Goal: Information Seeking & Learning: Understand process/instructions

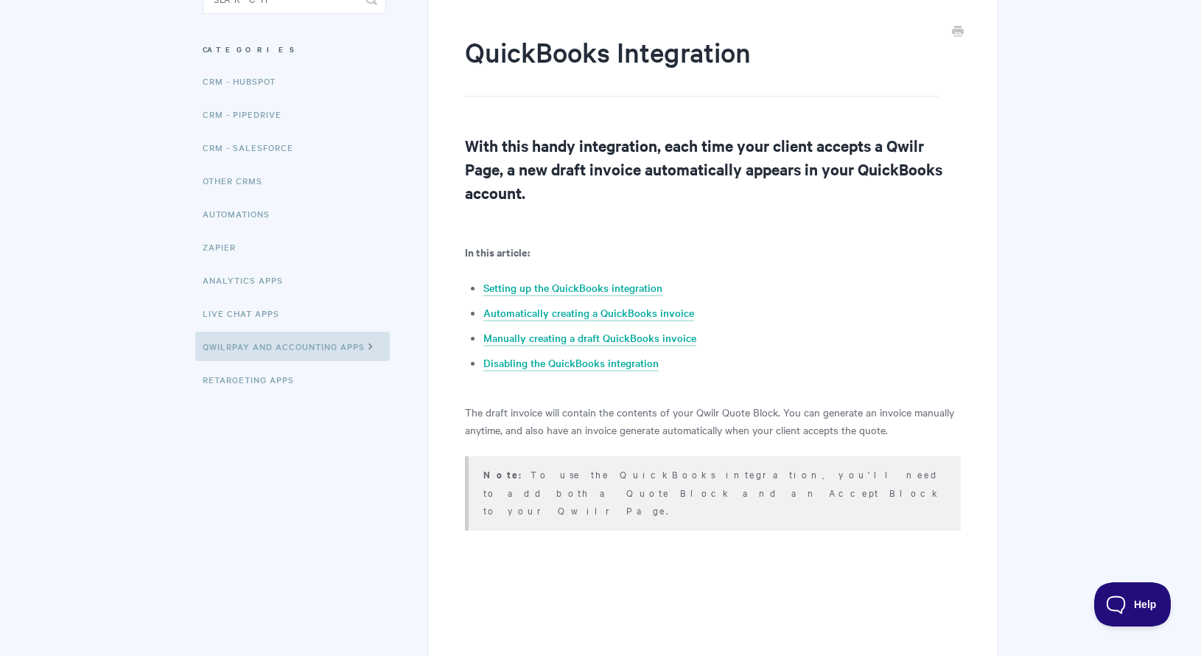
scroll to position [163, 0]
click at [539, 165] on h2 "With this handy integration, each time your client accepts a Qwilr Page, a new …" at bounding box center [713, 168] width 496 height 71
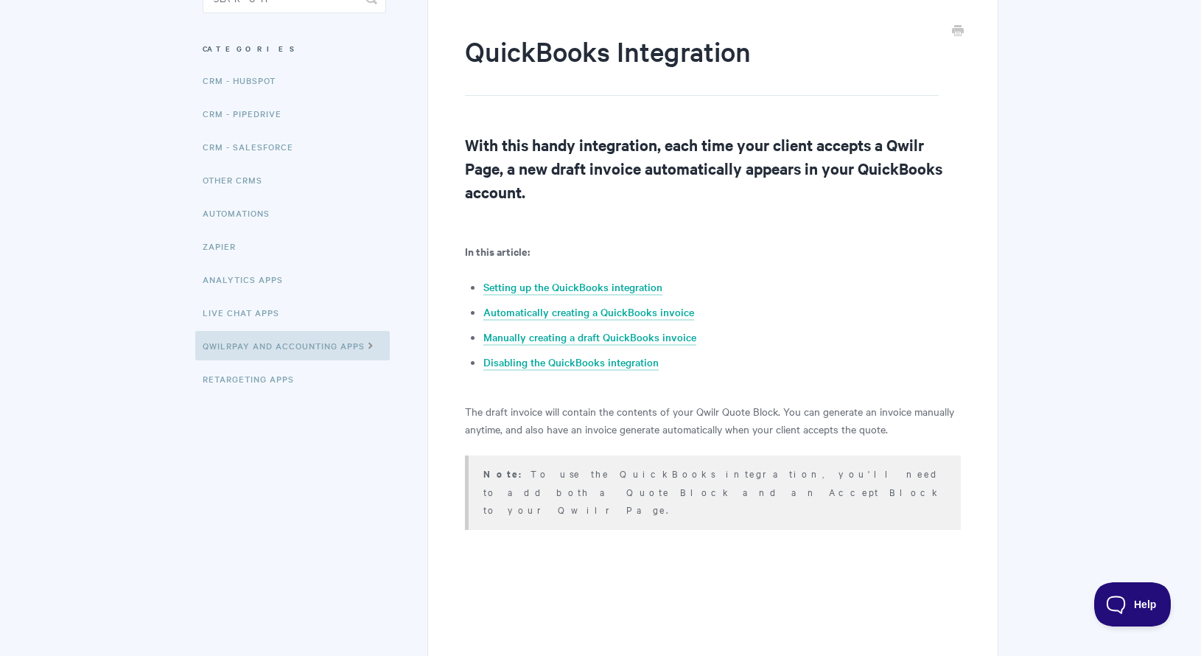
click at [539, 165] on h2 "With this handy integration, each time your client accepts a Qwilr Page, a new …" at bounding box center [713, 168] width 496 height 71
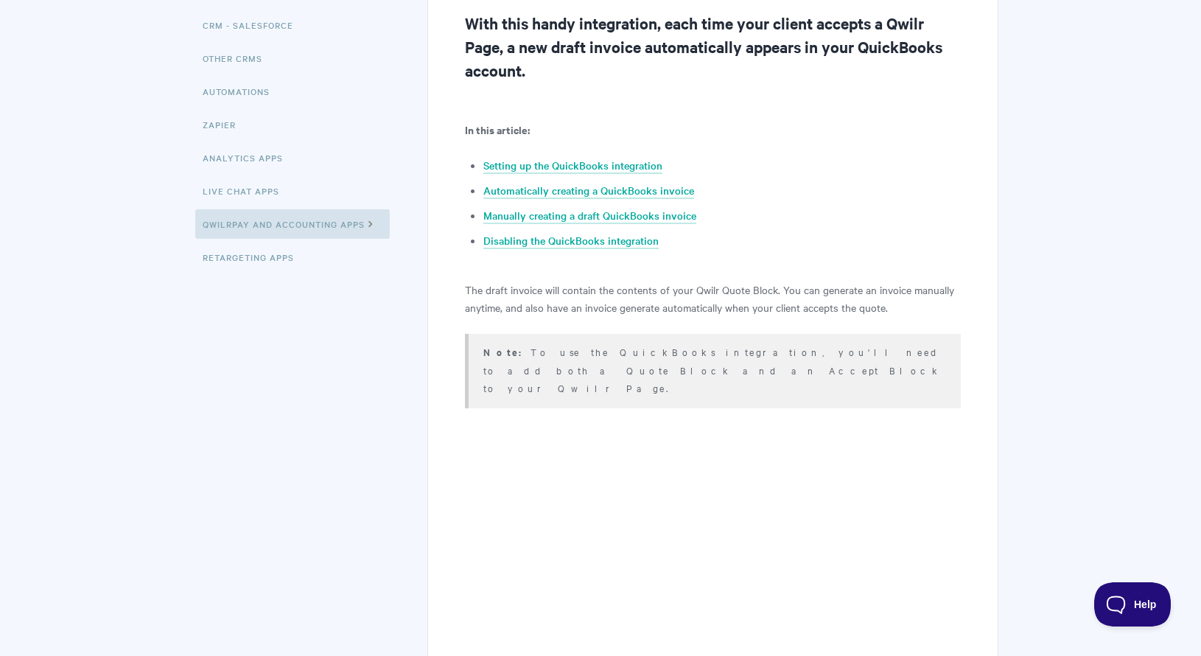
scroll to position [329, 0]
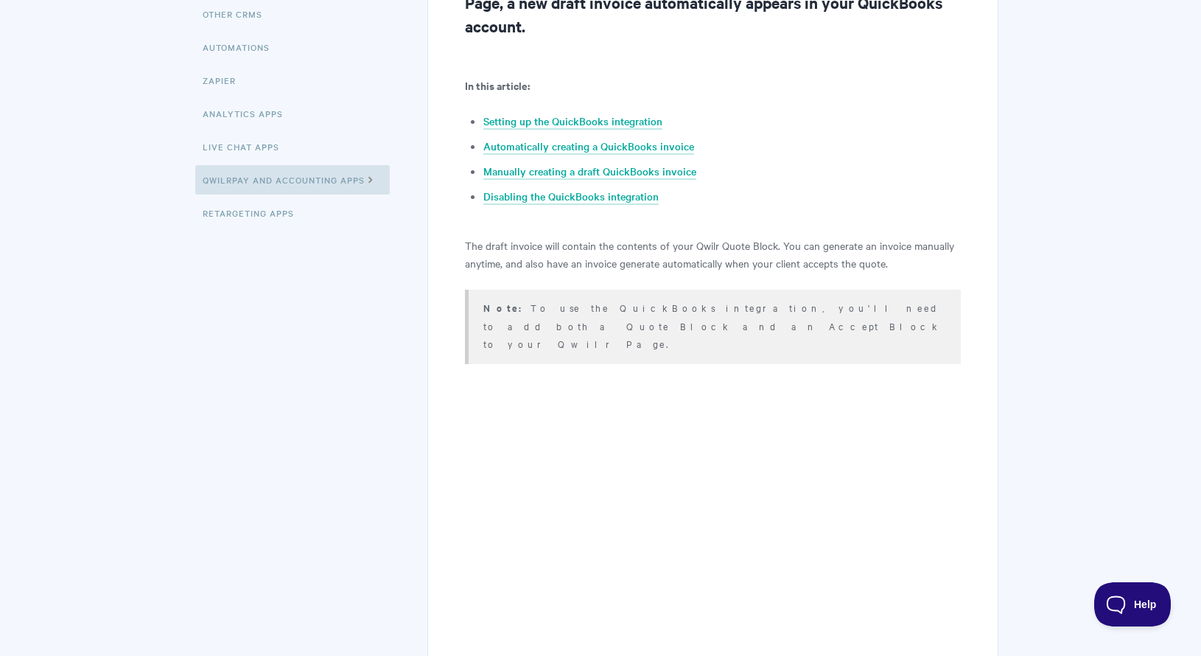
click at [528, 248] on p "The draft invoice will contain the contents of your Qwilr Quote Block. You can …" at bounding box center [713, 253] width 496 height 35
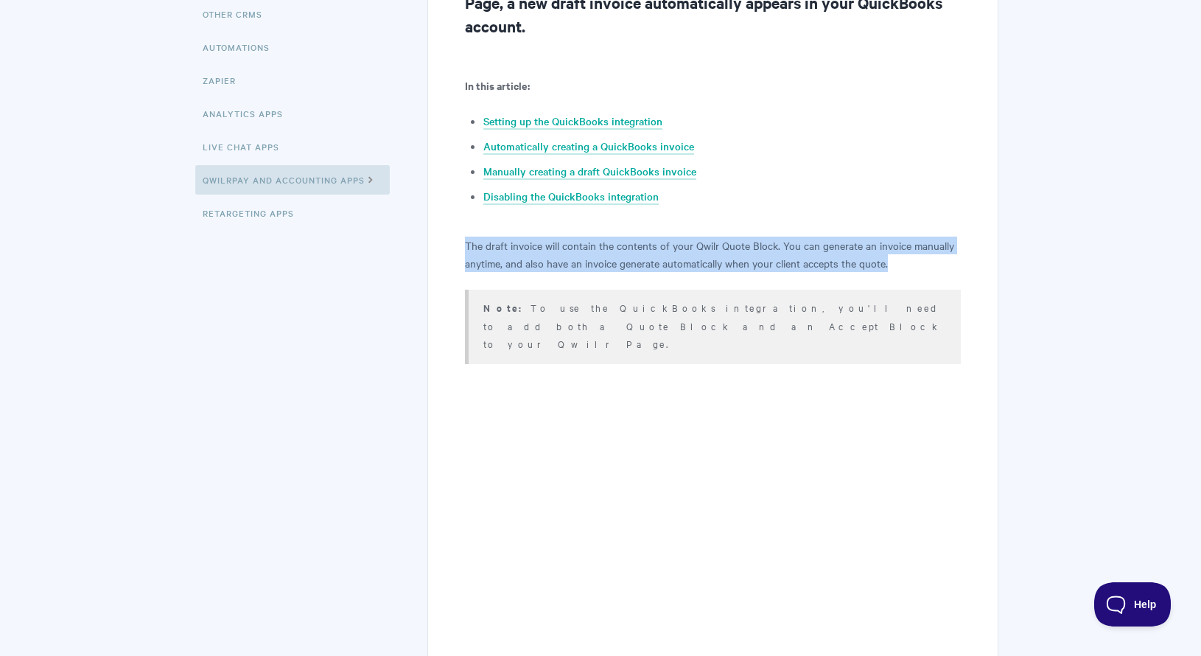
click at [528, 248] on p "The draft invoice will contain the contents of your Qwilr Quote Block. You can …" at bounding box center [713, 253] width 496 height 35
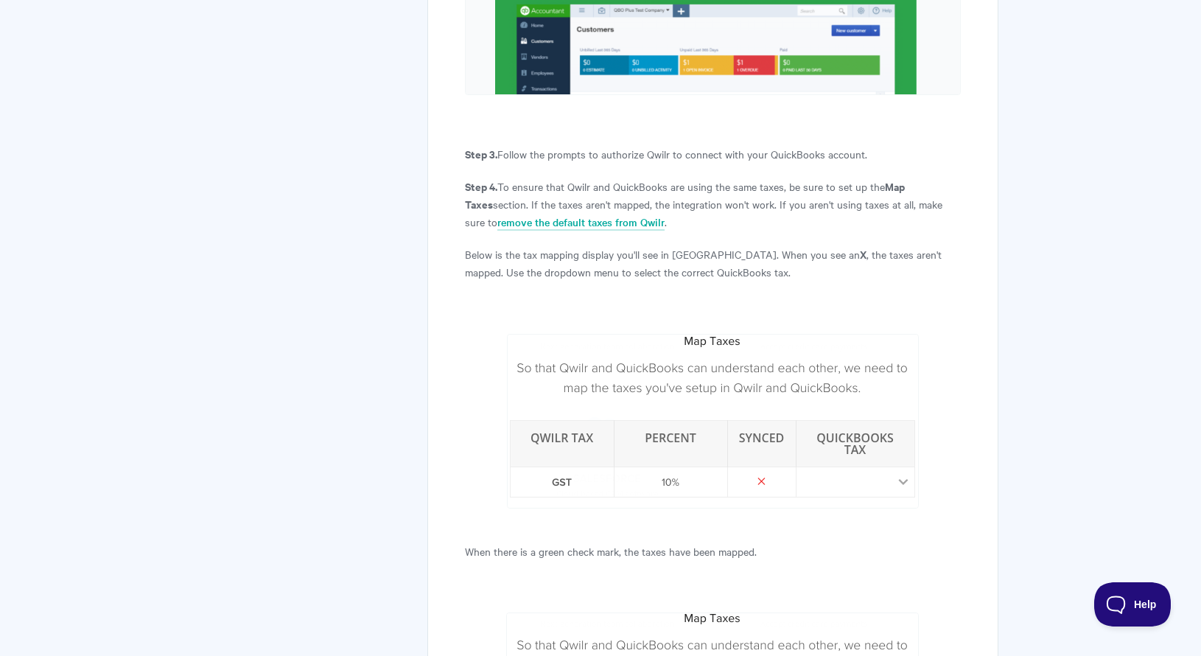
scroll to position [1345, 0]
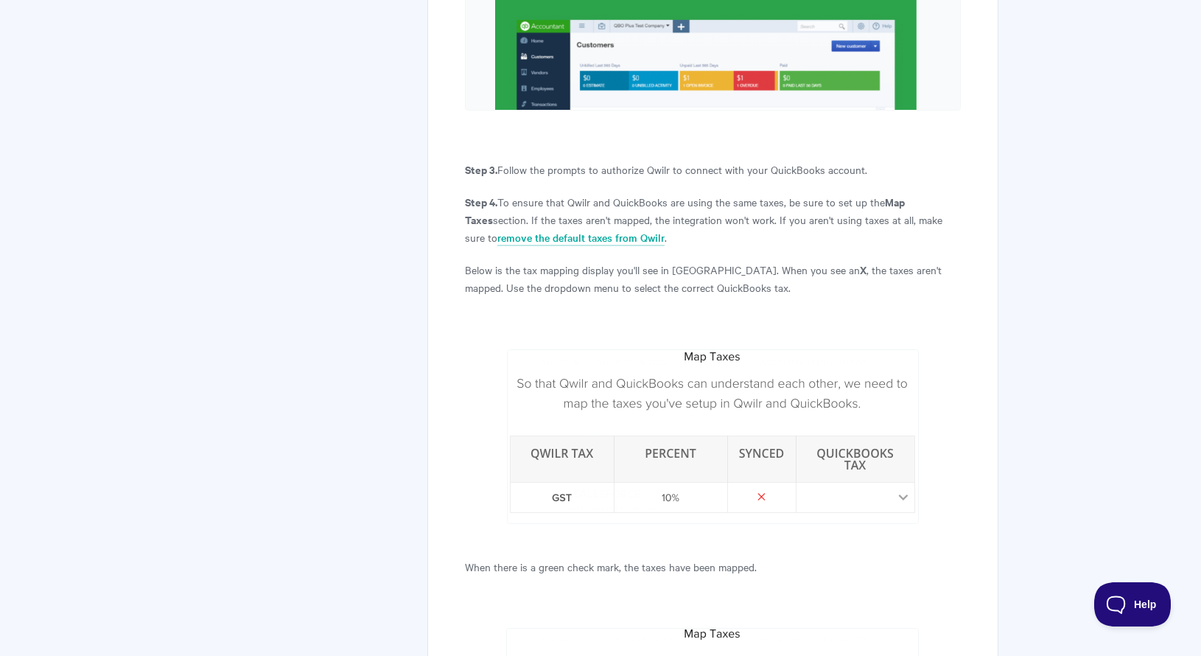
click at [549, 261] on p "Below is the tax mapping display you'll see in [GEOGRAPHIC_DATA]. When you see …" at bounding box center [713, 278] width 496 height 35
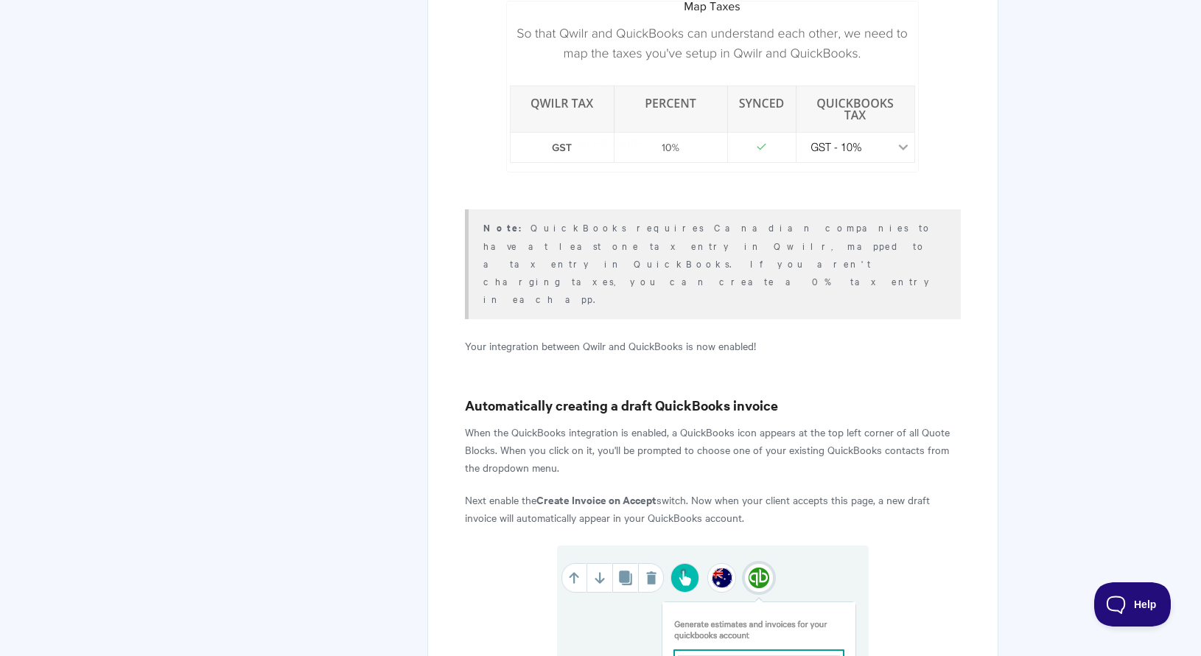
scroll to position [1972, 0]
